Goal: Navigation & Orientation: Understand site structure

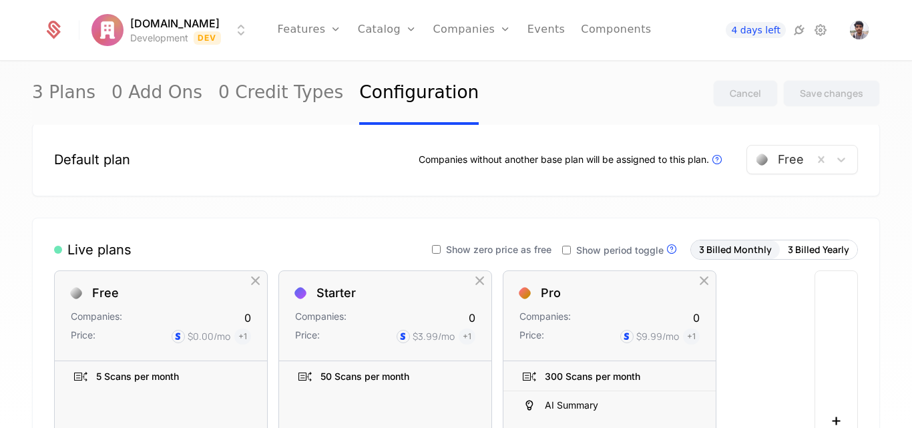
scroll to position [28, 0]
click at [537, 27] on link "Events" at bounding box center [546, 30] width 38 height 60
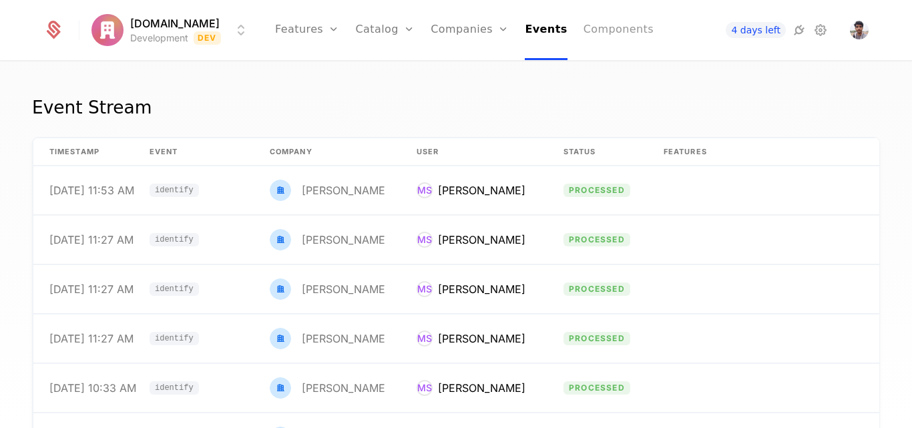
click at [607, 38] on link "Components" at bounding box center [618, 30] width 70 height 60
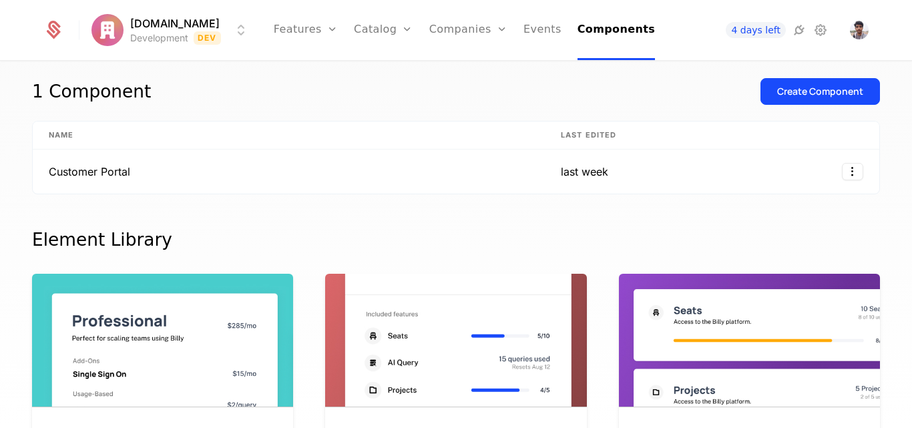
scroll to position [17, 0]
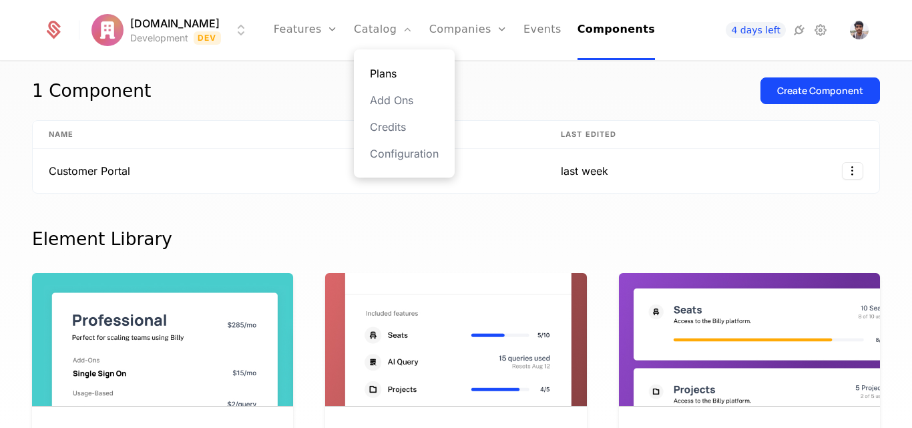
click at [394, 70] on link "Plans" at bounding box center [404, 73] width 69 height 16
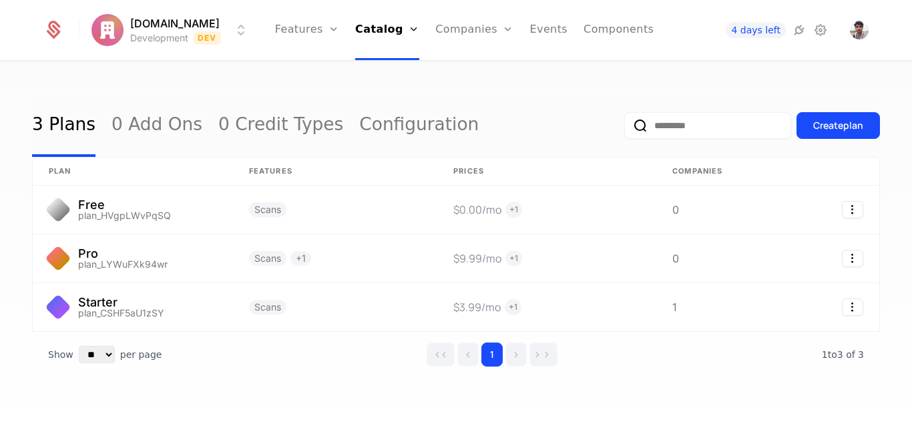
scroll to position [16, 0]
